Goal: Information Seeking & Learning: Learn about a topic

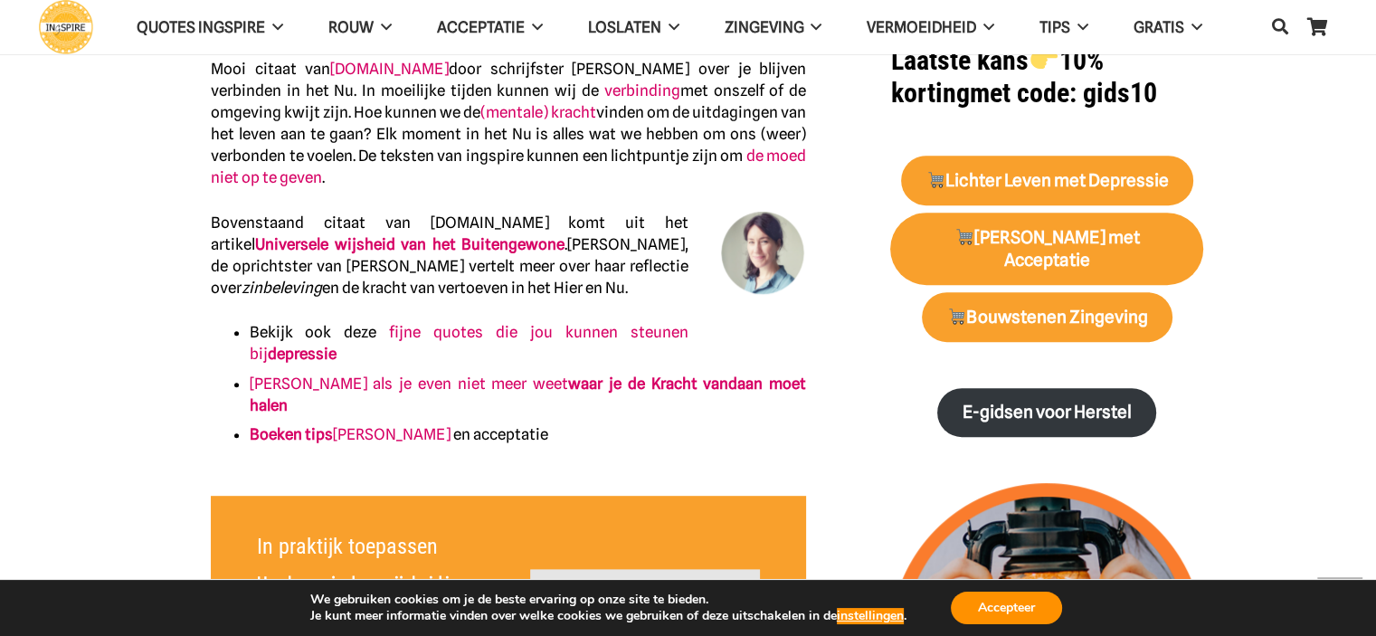
scroll to position [814, 0]
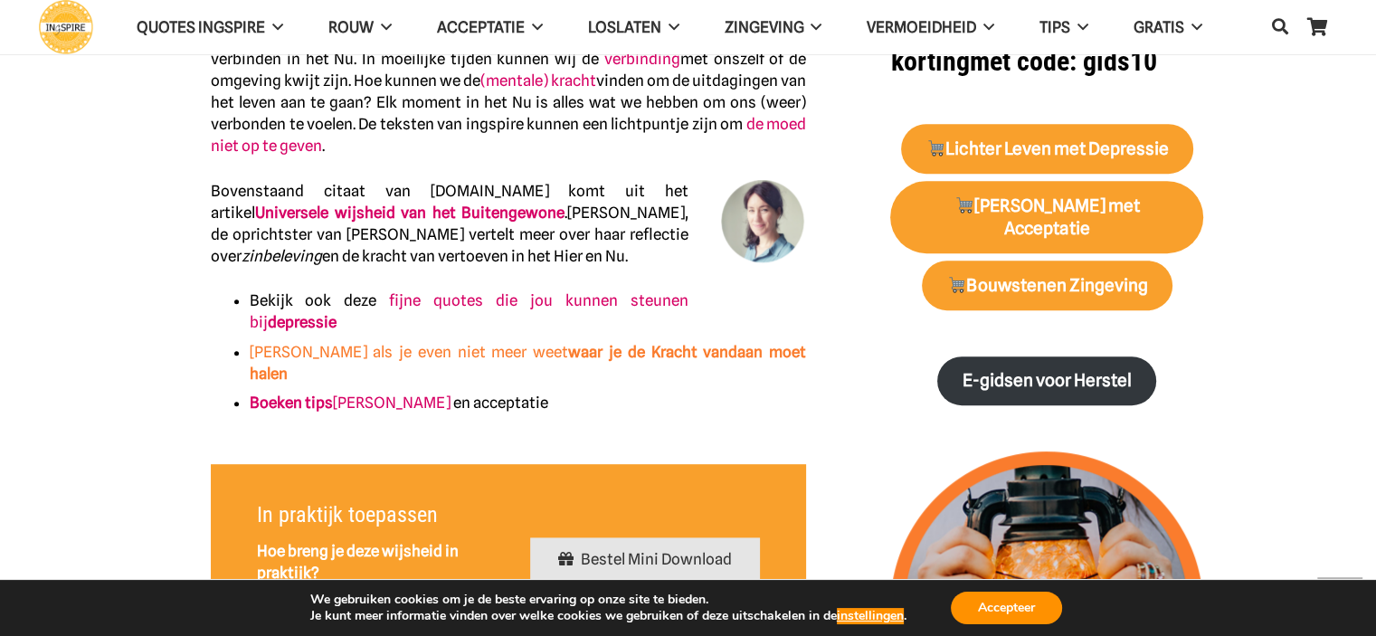
click at [568, 357] on strong "waar je de Kracht vandaan moet halen" at bounding box center [528, 363] width 557 height 40
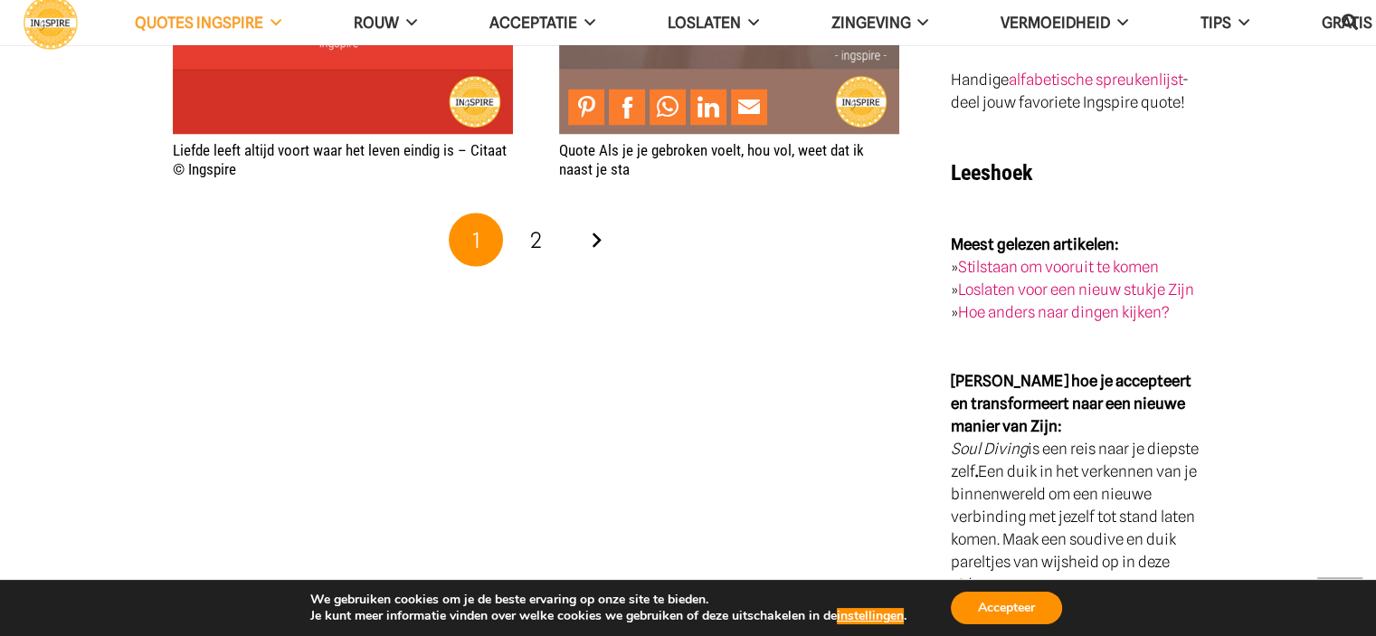
scroll to position [3258, 0]
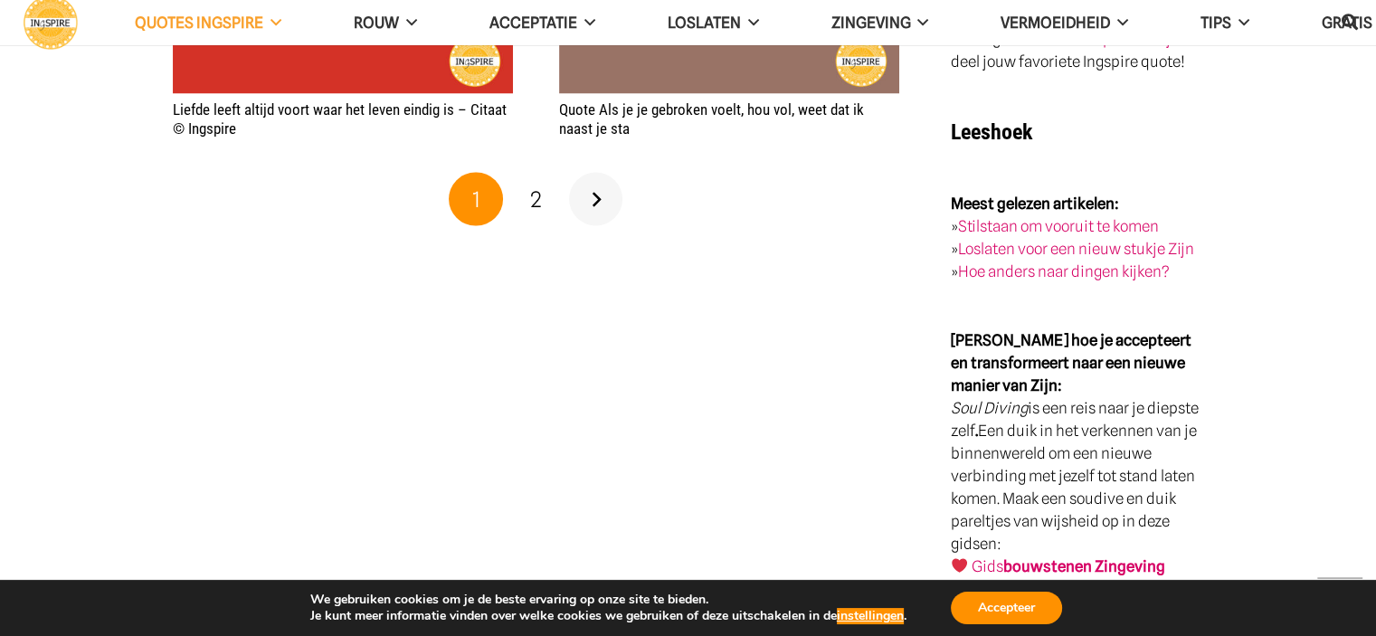
click at [592, 197] on link "Volgende" at bounding box center [596, 199] width 54 height 54
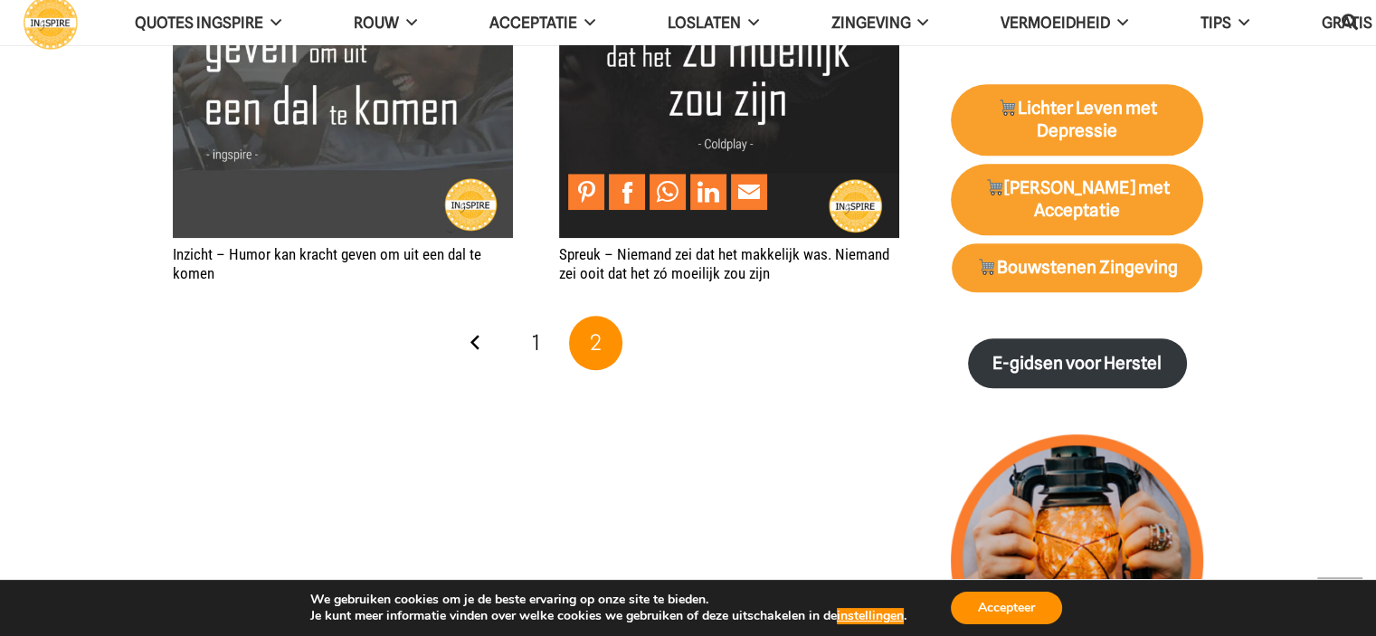
scroll to position [1810, 0]
